Goal: Check status: Check status

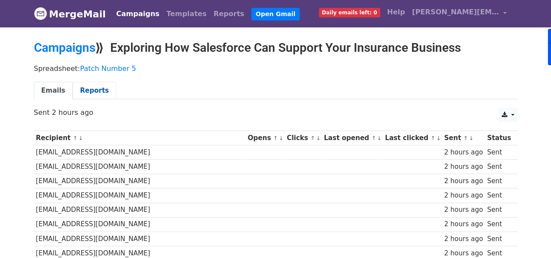
click at [102, 90] on link "Reports" at bounding box center [95, 91] width 44 height 18
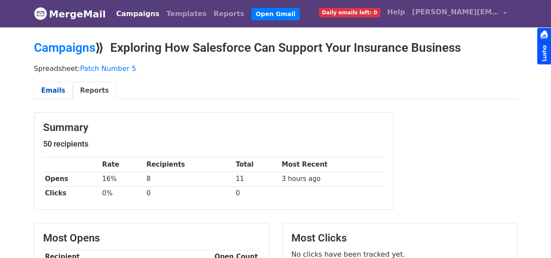
click at [54, 84] on link "Emails" at bounding box center [53, 91] width 39 height 18
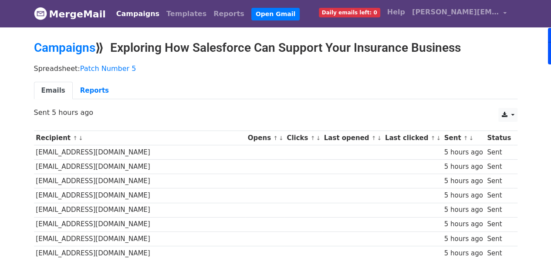
click at [58, 117] on div "CSV Excel Sent 5 hours ago" at bounding box center [275, 117] width 496 height 18
click at [52, 116] on div at bounding box center [52, 116] width 0 height 0
click at [99, 118] on div "CSV Excel Sent 5 hours ago" at bounding box center [275, 117] width 496 height 18
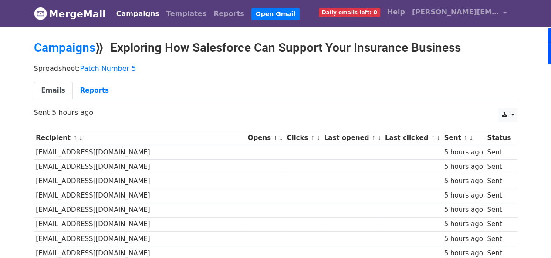
click at [83, 112] on p "Sent 5 hours ago" at bounding box center [275, 112] width 483 height 9
click at [77, 116] on div at bounding box center [77, 116] width 0 height 0
click at [136, 113] on p "Sent 5 hours ago" at bounding box center [275, 112] width 483 height 9
